Goal: Task Accomplishment & Management: Manage account settings

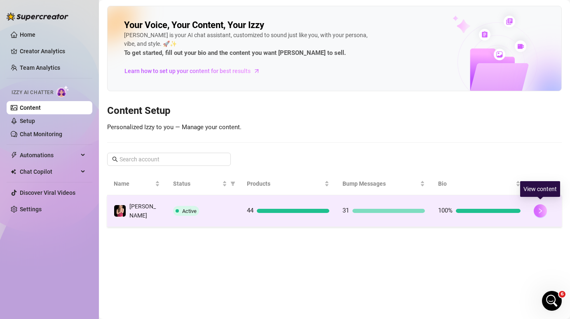
click at [545, 209] on button "button" at bounding box center [540, 210] width 13 height 13
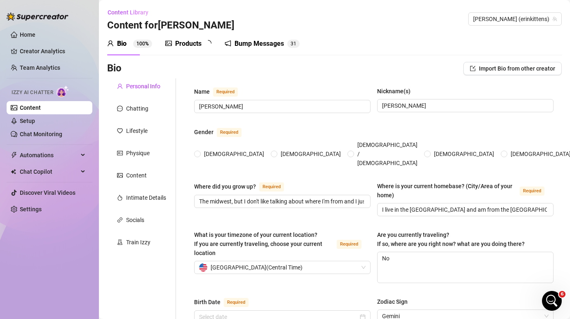
radio input "true"
type input "[DATE]"
click at [193, 50] on div "Products 4 4" at bounding box center [191, 43] width 52 height 23
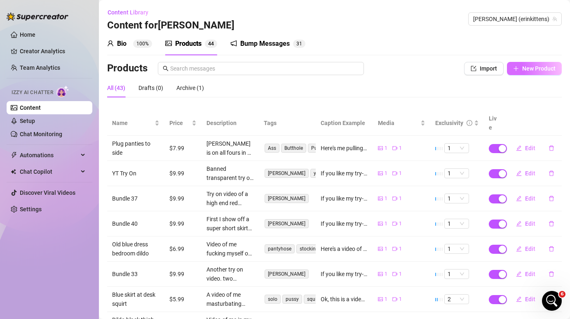
click at [534, 68] on span "New Product" at bounding box center [538, 68] width 33 height 7
type textarea "Type your message here..."
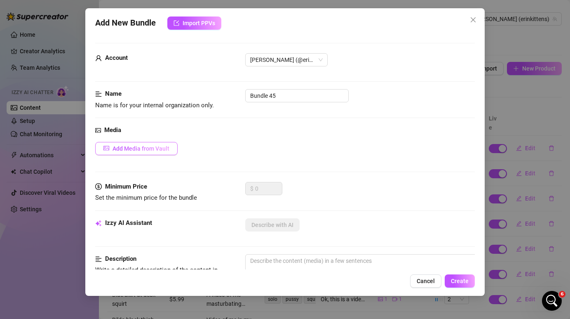
click at [165, 147] on span "Add Media from Vault" at bounding box center [141, 148] width 57 height 7
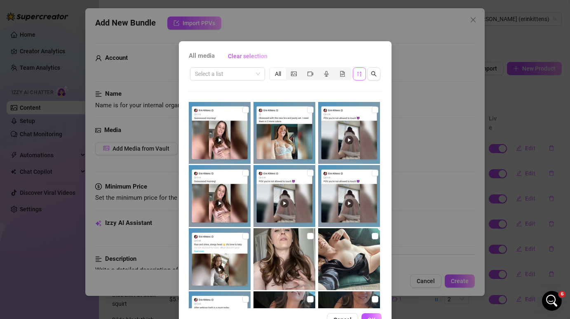
click at [362, 74] on button "button" at bounding box center [359, 73] width 13 height 13
click at [294, 71] on icon "picture" at bounding box center [294, 73] width 6 height 5
click at [288, 69] on input "segmented control" at bounding box center [288, 69] width 0 height 0
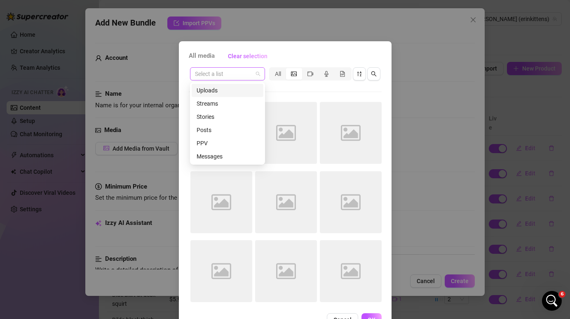
click at [254, 74] on span at bounding box center [227, 74] width 65 height 12
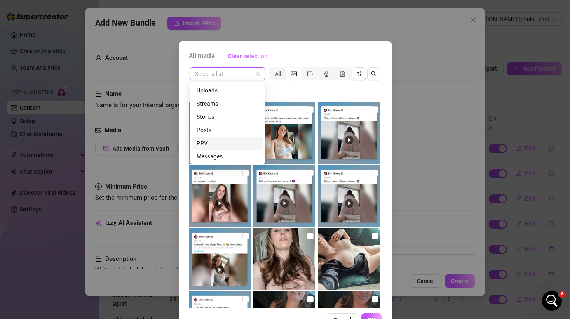
click at [214, 139] on div "PPV" at bounding box center [228, 143] width 62 height 9
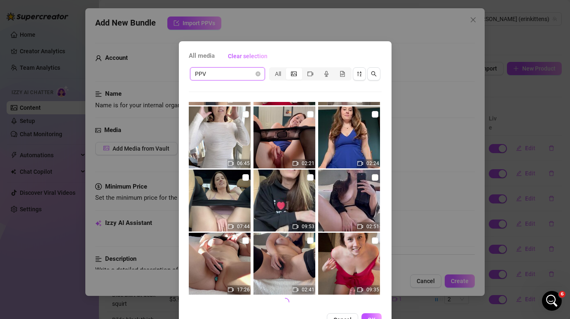
scroll to position [16, 0]
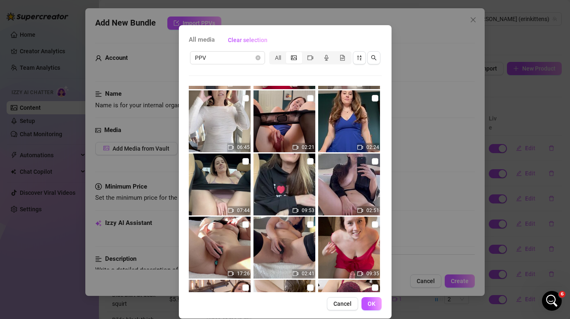
click at [206, 43] on span "All media" at bounding box center [202, 40] width 26 height 10
click at [280, 58] on div "All" at bounding box center [278, 58] width 16 height 12
click at [272, 53] on input "All" at bounding box center [272, 53] width 0 height 0
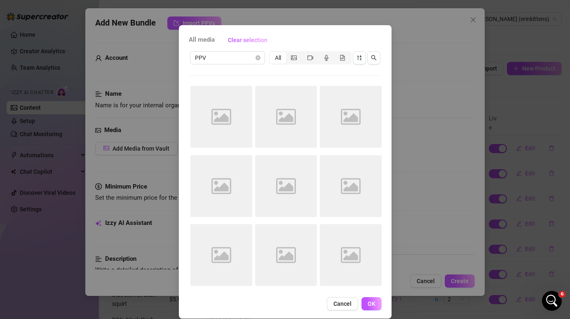
scroll to position [0, 0]
click at [261, 59] on div "PPV" at bounding box center [227, 57] width 75 height 13
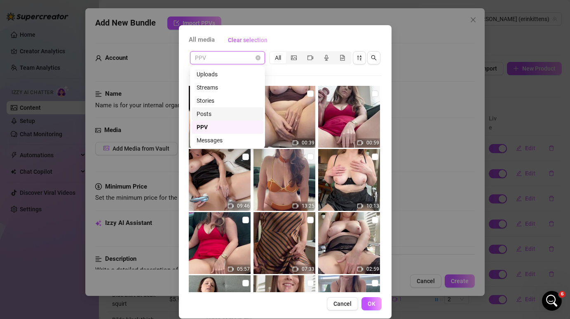
click at [240, 113] on div "Posts" at bounding box center [228, 113] width 62 height 9
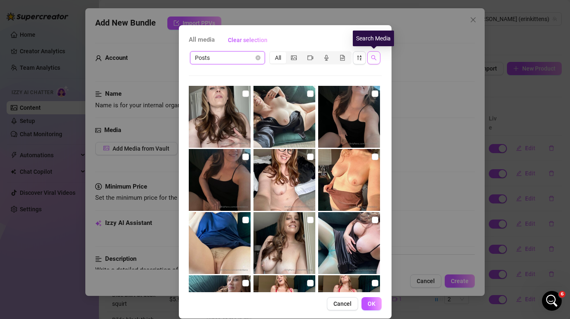
click at [376, 56] on icon "search" at bounding box center [374, 58] width 6 height 6
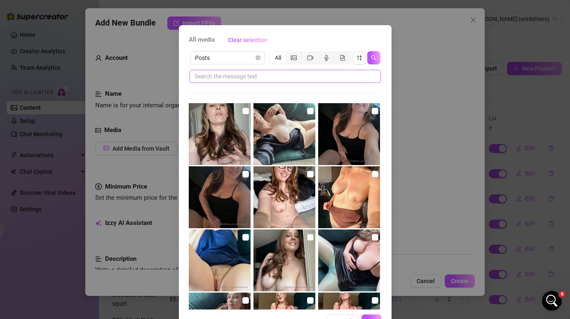
click at [335, 71] on span at bounding box center [285, 76] width 191 height 13
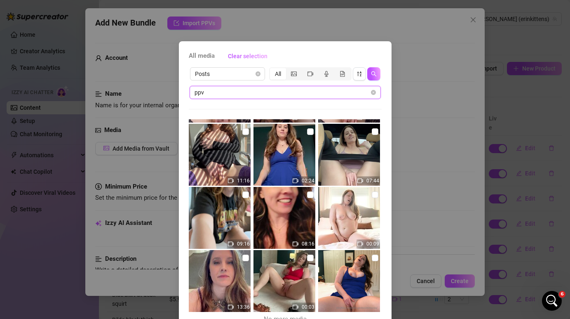
type input "ppv"
click at [275, 29] on div "All media Clear selection Posts All ppv 01:04 09:31 13:01 09:18 14:52 07:33 02:…" at bounding box center [285, 159] width 570 height 319
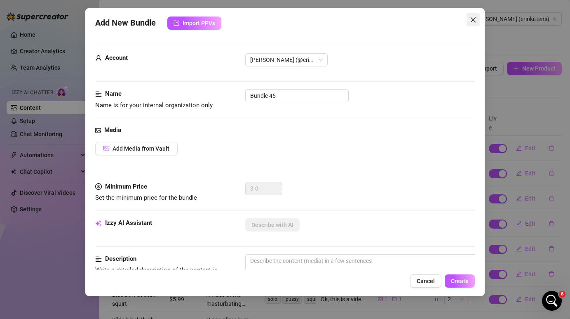
click at [475, 20] on icon "close" at bounding box center [473, 19] width 7 height 7
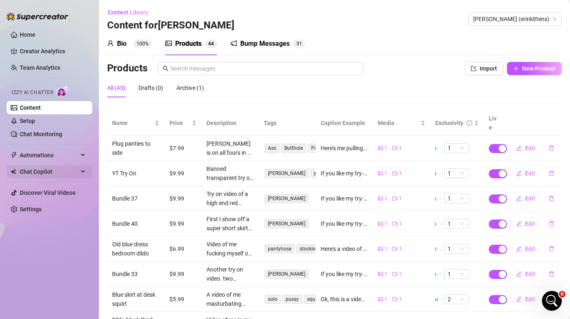
click at [51, 171] on span "Chat Copilot" at bounding box center [49, 171] width 59 height 13
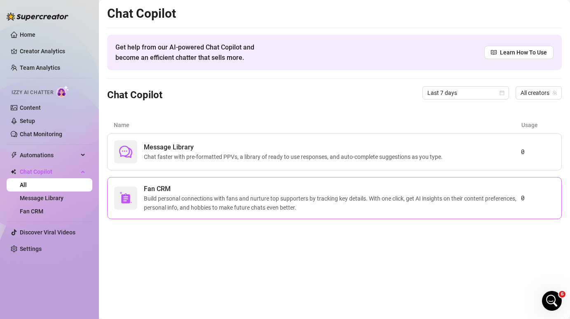
click at [175, 194] on span "Build personal connections with fans and nurture top supporters by tracking key…" at bounding box center [332, 203] width 377 height 18
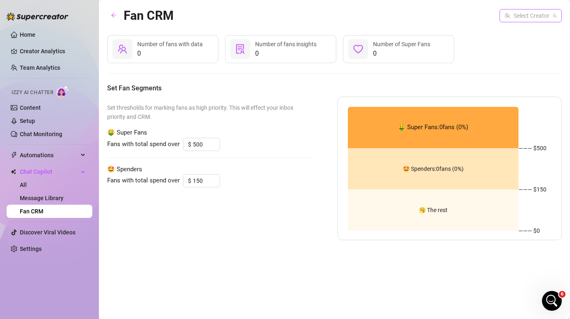
click at [543, 15] on input "search" at bounding box center [527, 15] width 45 height 12
click at [535, 37] on span "( erinkittens )" at bounding box center [539, 32] width 31 height 9
type input "200"
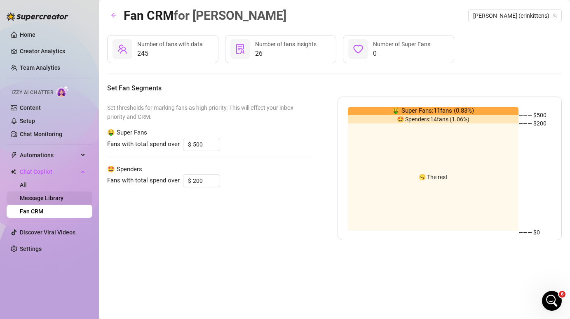
click at [52, 197] on link "Message Library" at bounding box center [42, 198] width 44 height 7
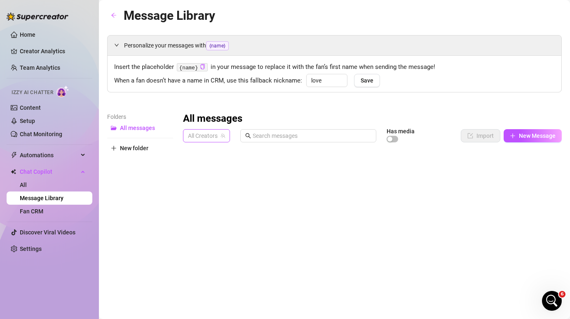
click at [216, 137] on span "All Creators" at bounding box center [206, 135] width 37 height 12
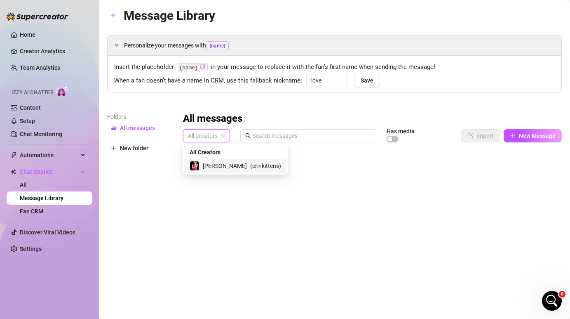
click at [250, 165] on span "( erinkittens )" at bounding box center [265, 165] width 31 height 9
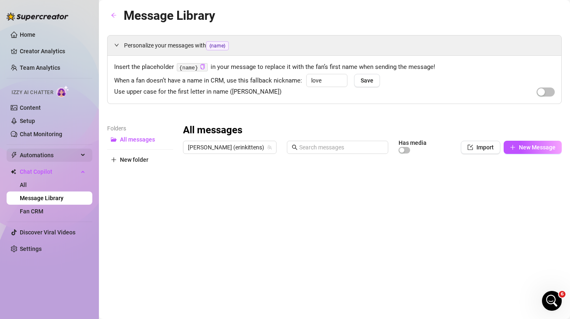
click at [45, 158] on span "Automations" at bounding box center [49, 154] width 59 height 13
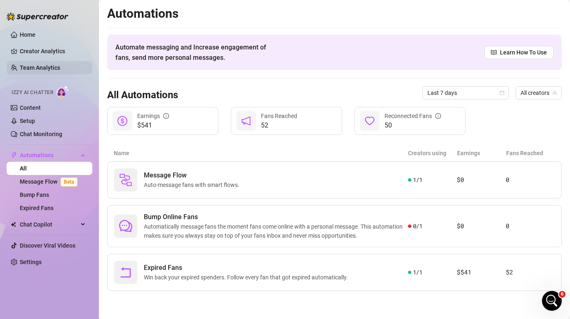
click at [40, 66] on link "Team Analytics" at bounding box center [40, 67] width 40 height 7
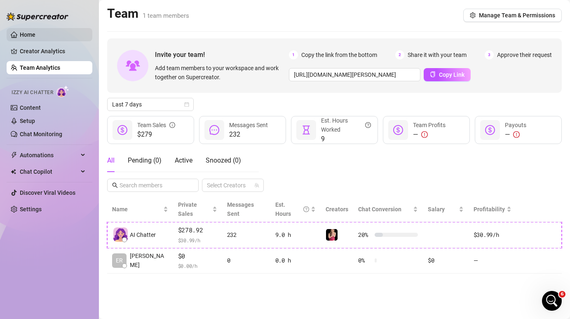
click at [35, 38] on link "Home" at bounding box center [28, 34] width 16 height 7
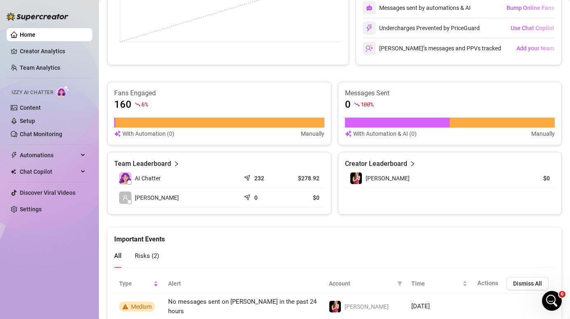
scroll to position [320, 0]
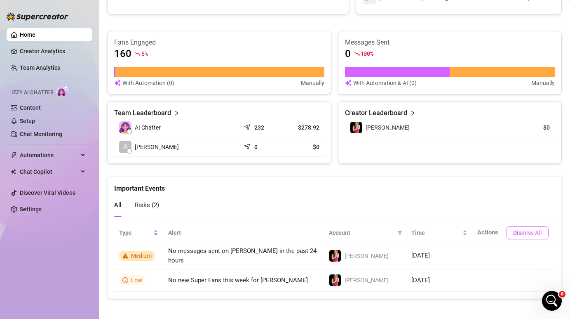
click at [524, 231] on span "Dismiss All" at bounding box center [527, 232] width 29 height 7
click at [296, 149] on article "$0" at bounding box center [303, 147] width 32 height 8
click at [148, 113] on article "Team Leaderboard" at bounding box center [142, 113] width 57 height 10
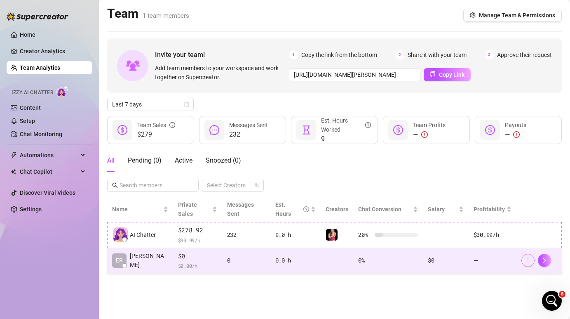
click at [529, 257] on icon "more" at bounding box center [528, 260] width 6 height 6
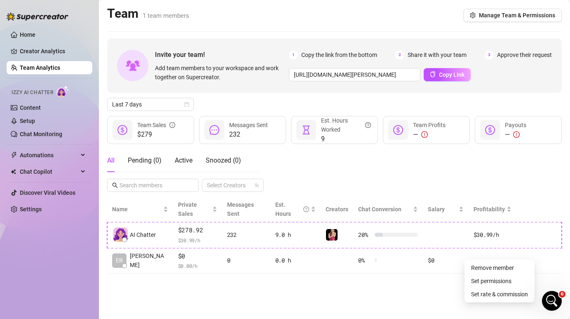
click at [410, 270] on main "Team 1 team members Manage Team & Permissions Invite your team! Add team member…" at bounding box center [334, 159] width 471 height 319
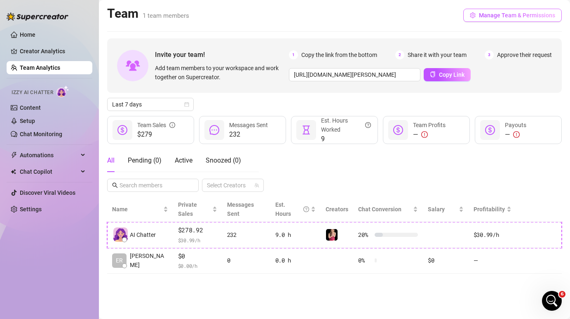
click at [497, 11] on button "Manage Team & Permissions" at bounding box center [512, 15] width 99 height 13
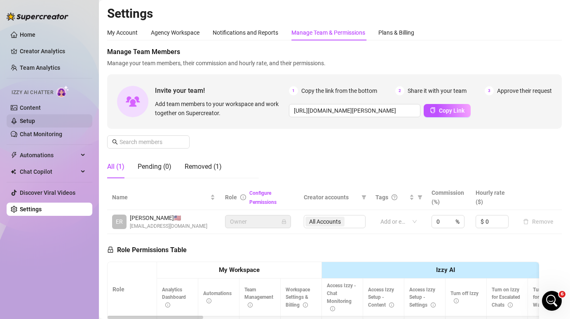
click at [30, 124] on link "Setup" at bounding box center [27, 121] width 15 height 7
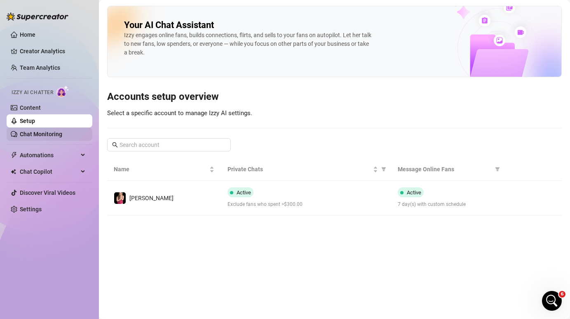
click at [33, 134] on link "Chat Monitoring" at bounding box center [41, 134] width 42 height 7
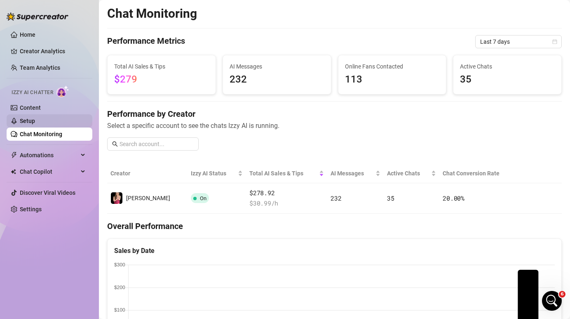
click at [35, 122] on link "Setup" at bounding box center [27, 121] width 15 height 7
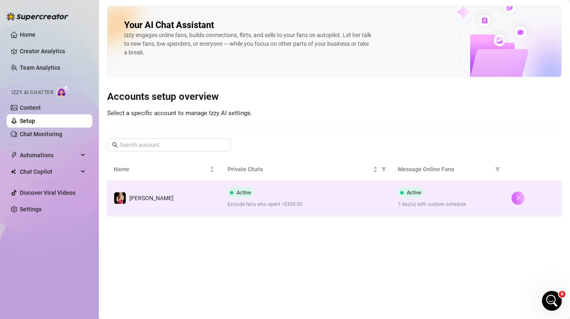
click at [519, 199] on icon "right" at bounding box center [518, 198] width 6 height 6
